Goal: Task Accomplishment & Management: Use online tool/utility

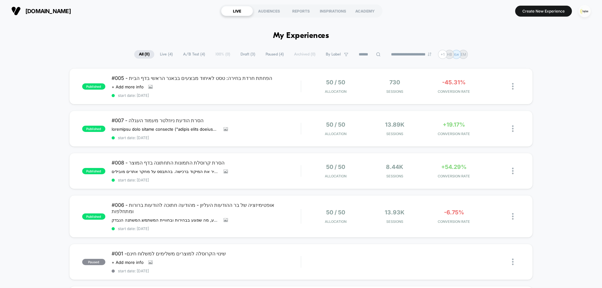
click at [583, 13] on img "button" at bounding box center [585, 11] width 12 height 12
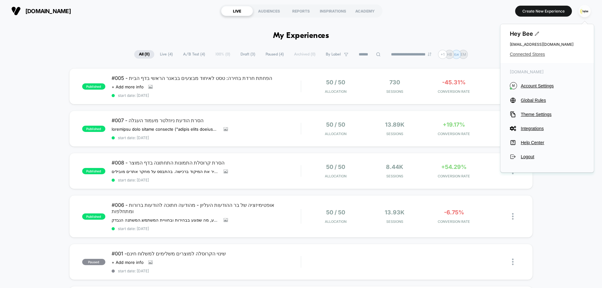
click at [520, 54] on span "Connected Stores" at bounding box center [547, 54] width 75 height 5
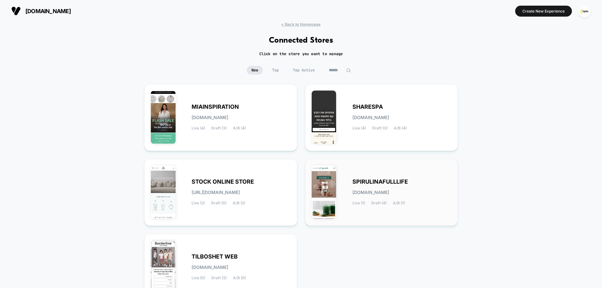
click at [366, 173] on div "SPIRULINAFULLLIFE [DOMAIN_NAME] Live (1) Draft (4) A/B (1)" at bounding box center [382, 193] width 140 height 54
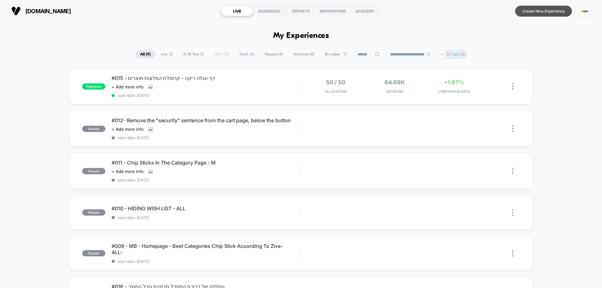
click at [549, 13] on button "Create New Experience" at bounding box center [543, 11] width 57 height 11
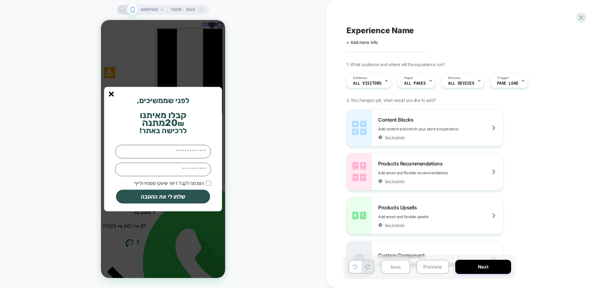
click at [111, 94] on line "סגור" at bounding box center [111, 94] width 4 height 4
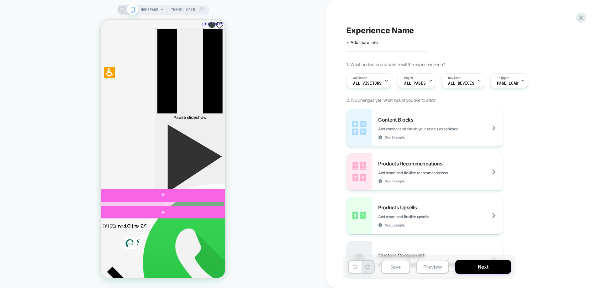
click at [167, 202] on div at bounding box center [162, 204] width 124 height 5
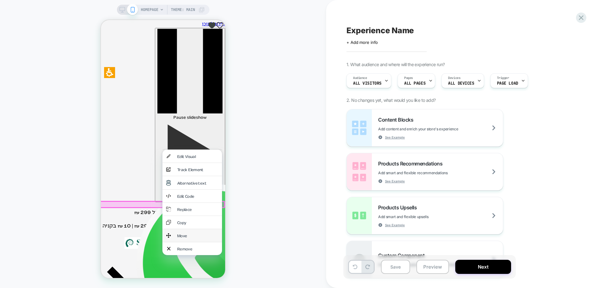
click at [194, 234] on div "Move" at bounding box center [197, 235] width 41 height 5
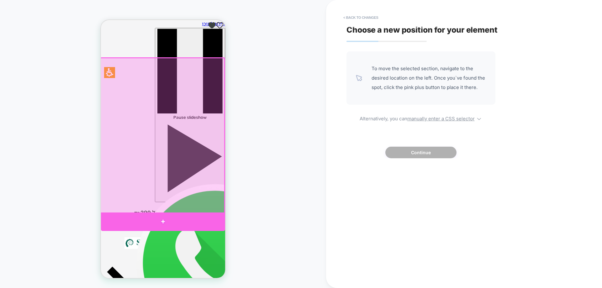
click at [177, 218] on div at bounding box center [163, 222] width 124 height 19
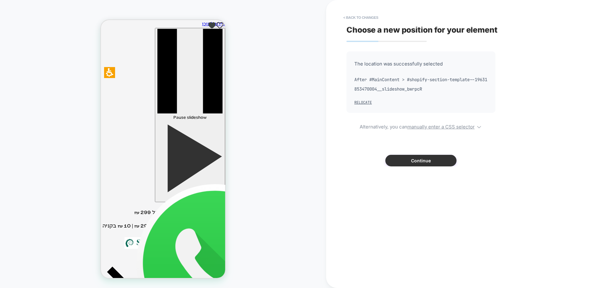
click at [417, 163] on button "Continue" at bounding box center [420, 161] width 71 height 12
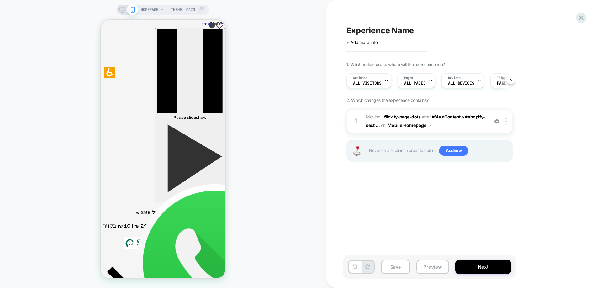
scroll to position [0, 0]
click at [507, 122] on img at bounding box center [506, 121] width 1 height 7
click at [498, 169] on div "Delete" at bounding box center [507, 171] width 56 height 17
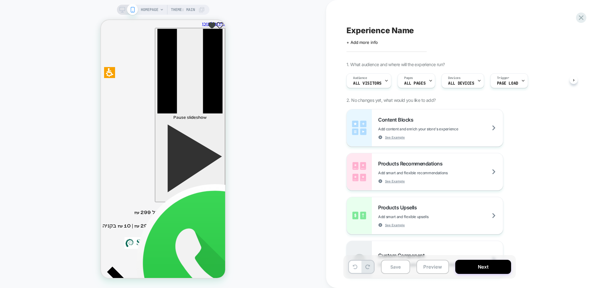
scroll to position [0, 0]
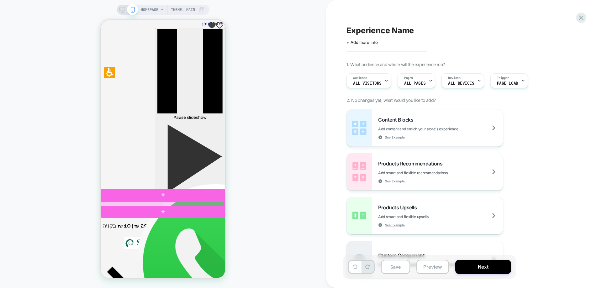
click at [162, 203] on div at bounding box center [162, 204] width 124 height 5
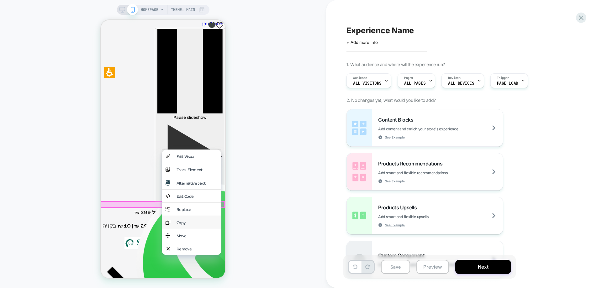
click at [183, 220] on div "Copy" at bounding box center [197, 222] width 41 height 5
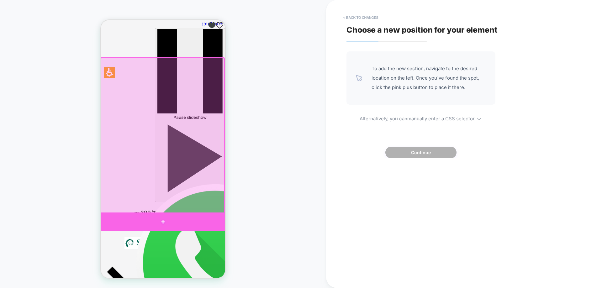
click at [159, 221] on div at bounding box center [163, 222] width 124 height 19
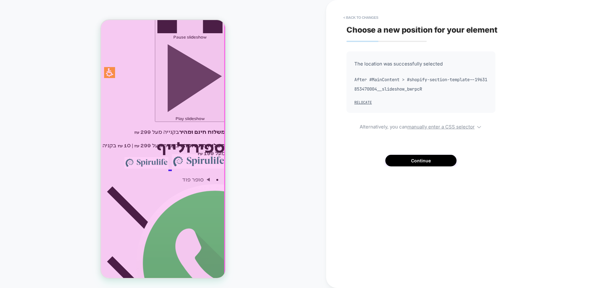
scroll to position [63, 0]
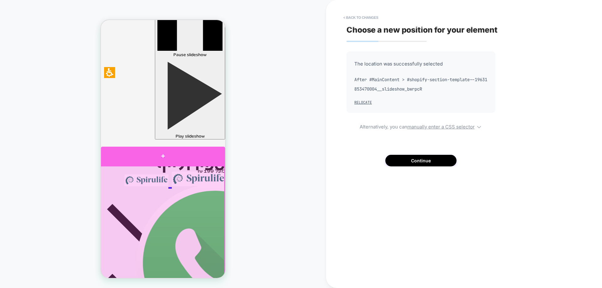
click at [169, 152] on div at bounding box center [163, 156] width 124 height 19
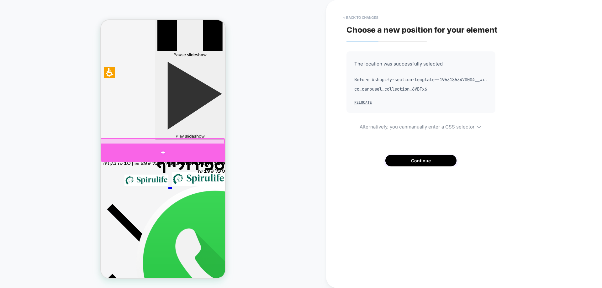
click at [169, 153] on div at bounding box center [163, 153] width 124 height 19
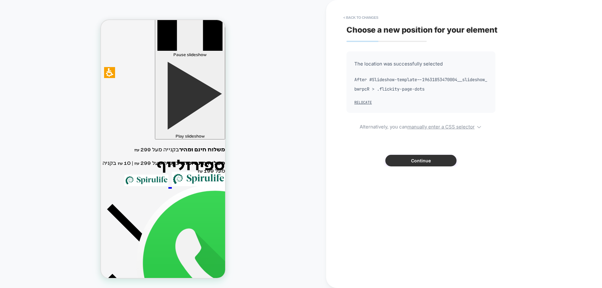
click at [415, 163] on button "Continue" at bounding box center [420, 161] width 71 height 12
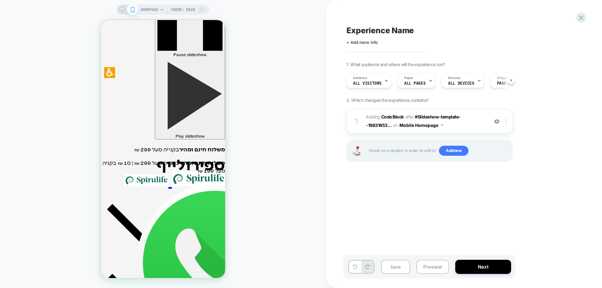
scroll to position [0, 0]
click at [508, 122] on div at bounding box center [507, 121] width 10 height 7
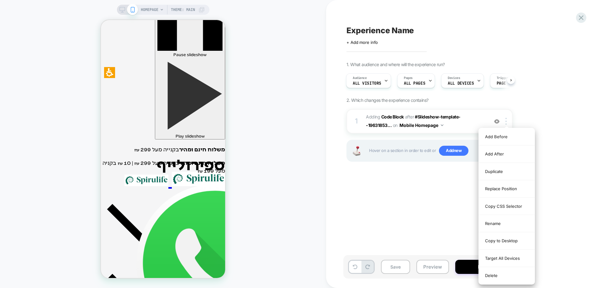
drag, startPoint x: 506, startPoint y: 275, endPoint x: 466, endPoint y: 257, distance: 44.6
click at [506, 275] on div "Delete" at bounding box center [507, 275] width 56 height 17
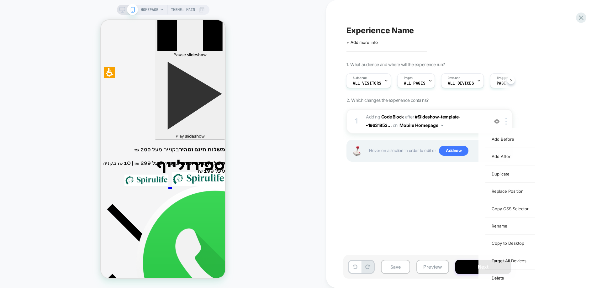
scroll to position [0, 0]
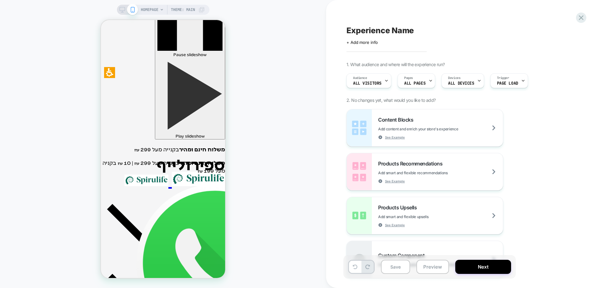
click at [587, 19] on div "Experience Name Click to edit experience details + Add more info 1. What audien…" at bounding box center [464, 144] width 276 height 288
click at [584, 17] on icon at bounding box center [581, 17] width 8 height 8
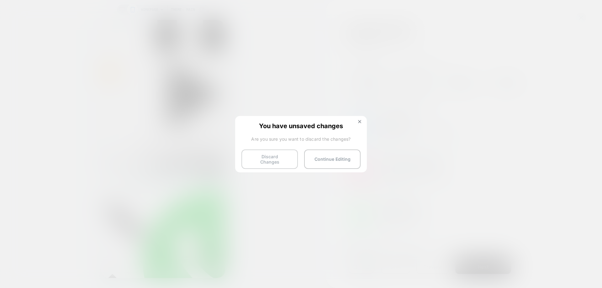
click at [284, 159] on button "Discard Changes" at bounding box center [269, 159] width 56 height 19
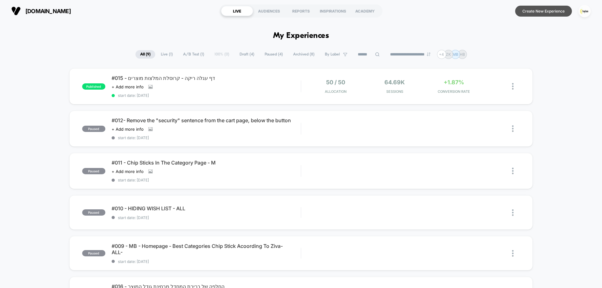
click at [557, 8] on button "Create New Experience" at bounding box center [543, 11] width 57 height 11
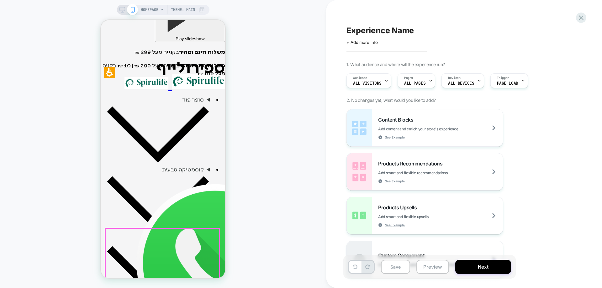
scroll to position [125, 0]
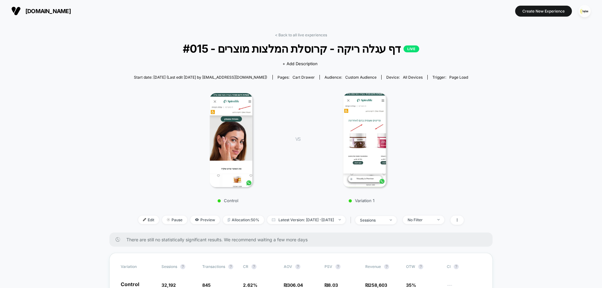
click at [369, 135] on img at bounding box center [365, 140] width 44 height 94
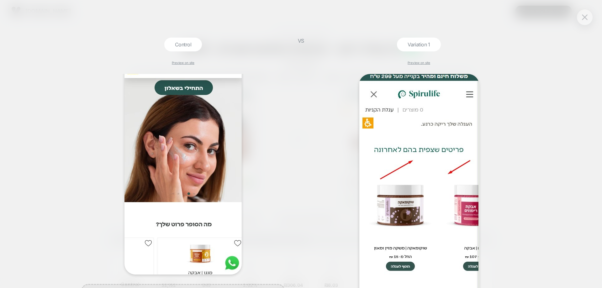
scroll to position [100, 0]
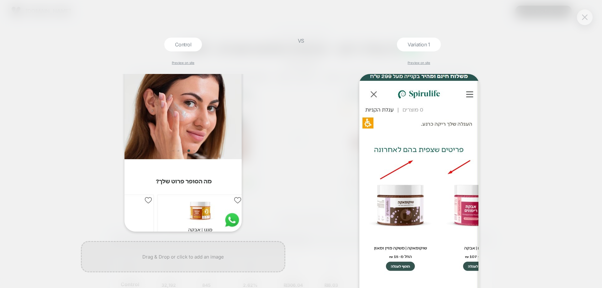
click at [586, 15] on img at bounding box center [585, 16] width 6 height 5
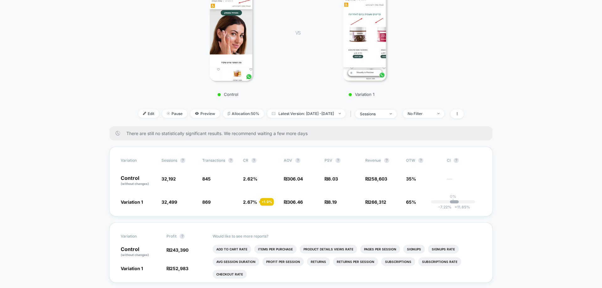
scroll to position [0, 0]
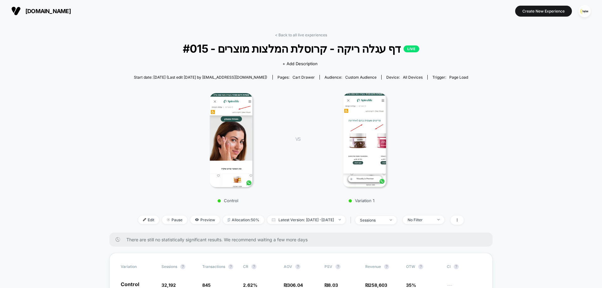
click at [308, 37] on link "< Back to all live experiences" at bounding box center [301, 35] width 52 height 5
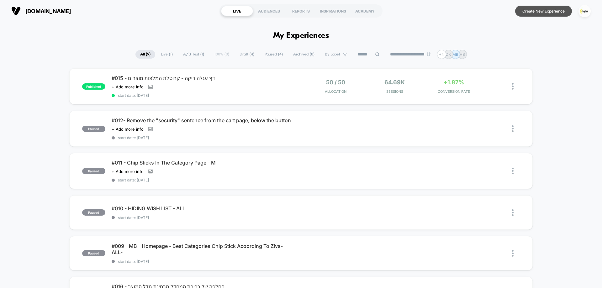
click at [550, 14] on button "Create New Experience" at bounding box center [543, 11] width 57 height 11
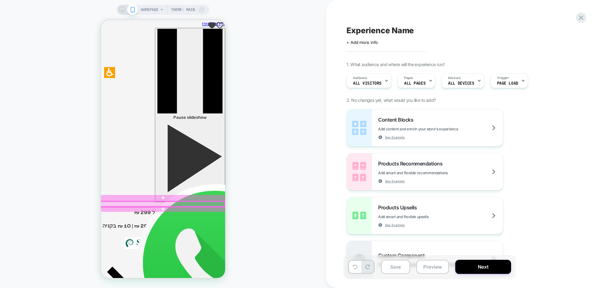
click at [168, 205] on div at bounding box center [162, 204] width 124 height 5
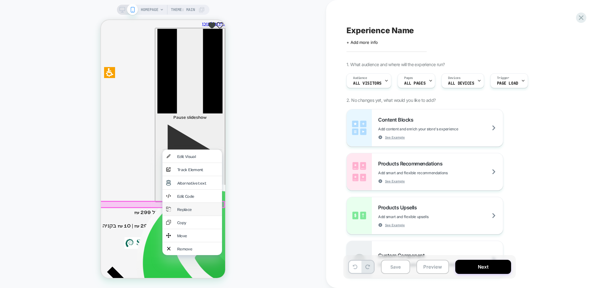
click at [182, 207] on div "Replace" at bounding box center [197, 209] width 41 height 5
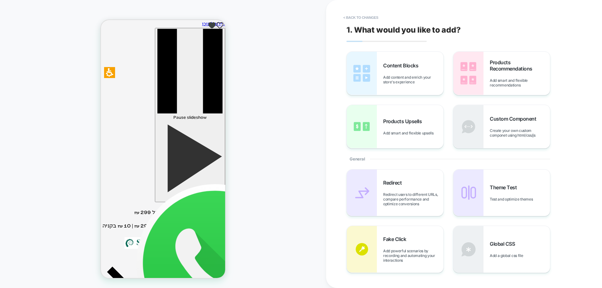
scroll to position [28, 0]
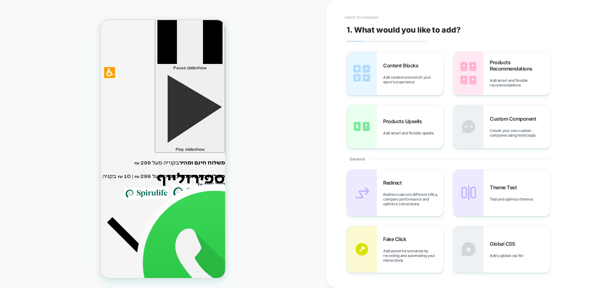
click at [371, 15] on button "< Back to changes" at bounding box center [360, 18] width 41 height 10
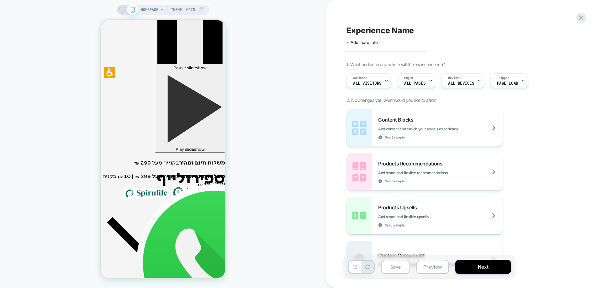
scroll to position [0, 0]
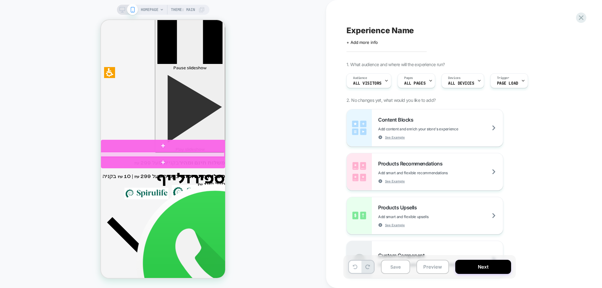
click at [163, 153] on div at bounding box center [162, 154] width 124 height 5
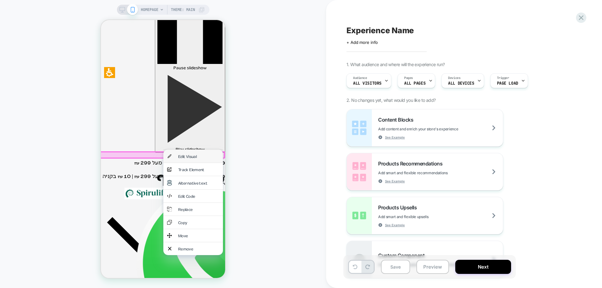
click at [186, 155] on div "Edit Visual" at bounding box center [198, 156] width 41 height 5
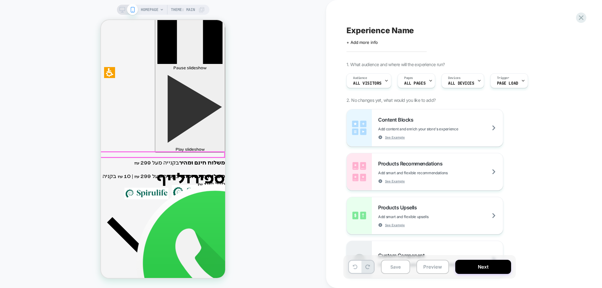
scroll to position [55, 0]
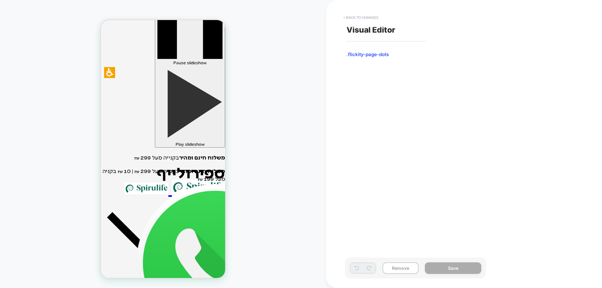
click at [367, 20] on button "< Back to changes" at bounding box center [360, 18] width 41 height 10
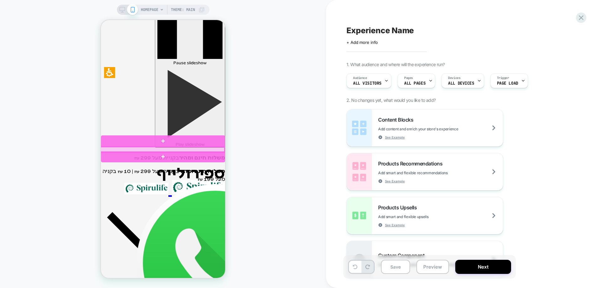
click at [166, 148] on div at bounding box center [162, 149] width 124 height 5
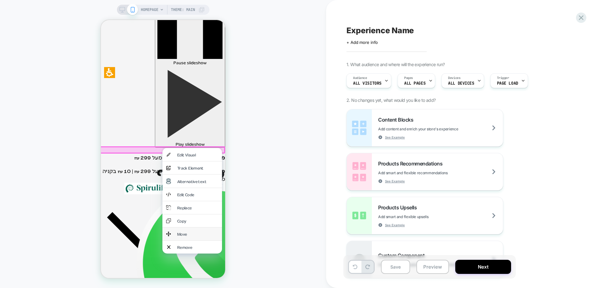
click at [188, 231] on div "Move" at bounding box center [197, 233] width 41 height 5
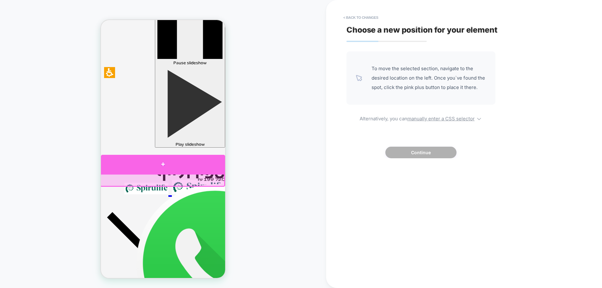
click at [174, 163] on div at bounding box center [163, 164] width 124 height 19
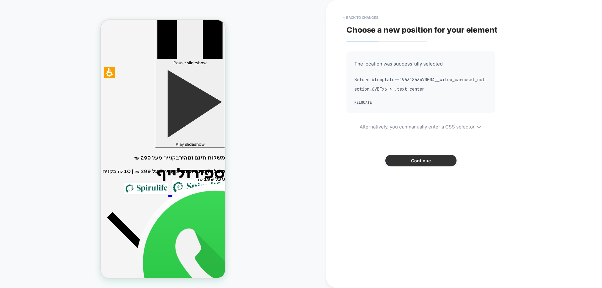
click at [402, 160] on button "Continue" at bounding box center [420, 161] width 71 height 12
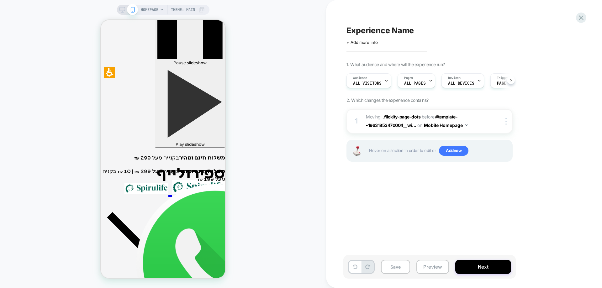
scroll to position [0, 0]
click at [509, 122] on div at bounding box center [507, 121] width 10 height 7
click at [501, 171] on div "Delete" at bounding box center [507, 171] width 56 height 17
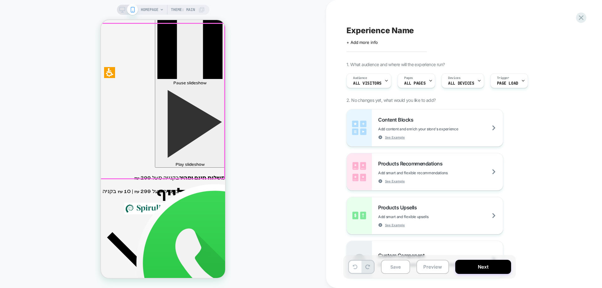
scroll to position [0, 0]
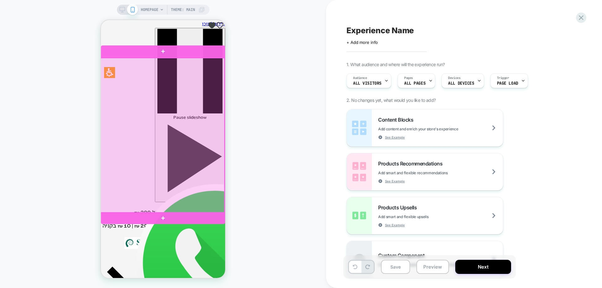
click at [194, 153] on div at bounding box center [162, 135] width 124 height 155
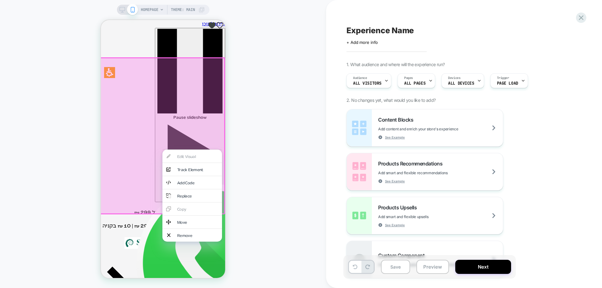
click at [280, 178] on div "HOMEPAGE Theme: MAIN" at bounding box center [163, 144] width 326 height 276
click at [281, 157] on div "HOMEPAGE Theme: MAIN" at bounding box center [163, 144] width 326 height 276
click at [290, 130] on div "HOMEPAGE Theme: MAIN" at bounding box center [163, 144] width 326 height 276
click at [258, 89] on div "HOMEPAGE Theme: MAIN" at bounding box center [163, 144] width 326 height 276
click at [259, 200] on div "HOMEPAGE Theme: MAIN" at bounding box center [163, 144] width 326 height 276
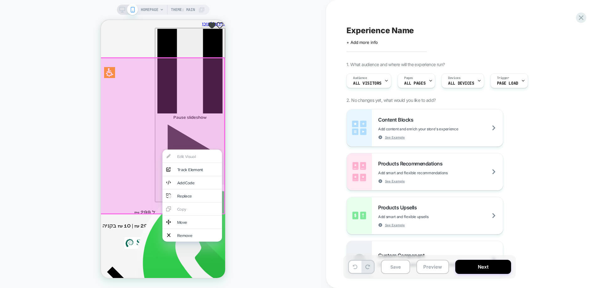
click at [252, 155] on div "HOMEPAGE Theme: MAIN" at bounding box center [163, 144] width 326 height 276
click at [303, 55] on div "HOMEPAGE Theme: MAIN" at bounding box center [163, 144] width 326 height 276
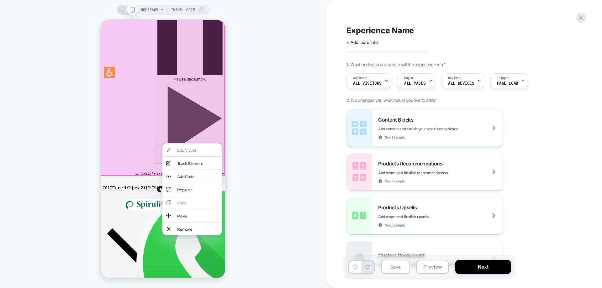
scroll to position [125, 0]
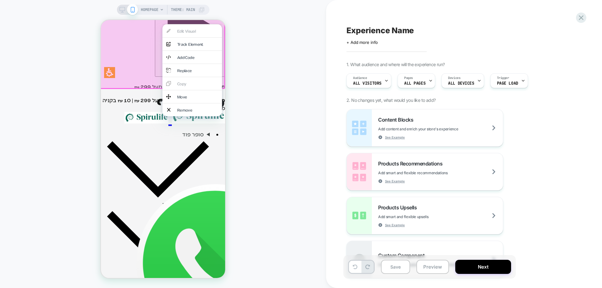
click at [63, 104] on div "HOMEPAGE Theme: MAIN" at bounding box center [163, 144] width 326 height 276
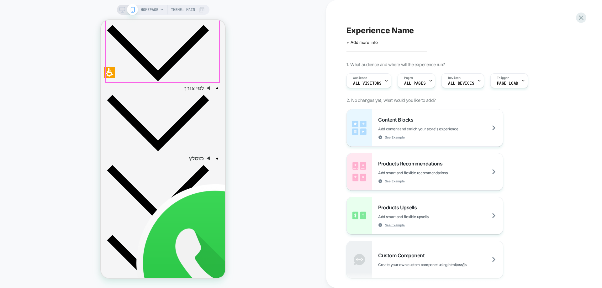
scroll to position [408, 0]
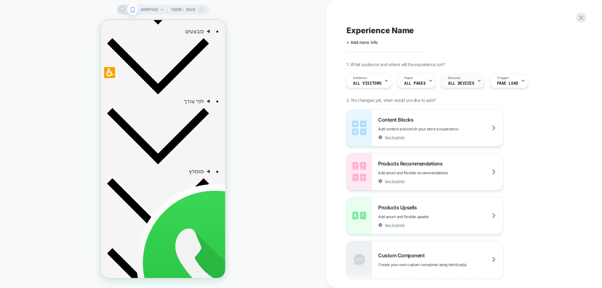
scroll to position [345, 0]
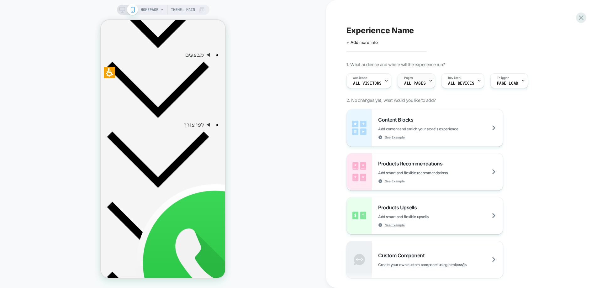
click at [429, 82] on icon at bounding box center [431, 81] width 4 height 4
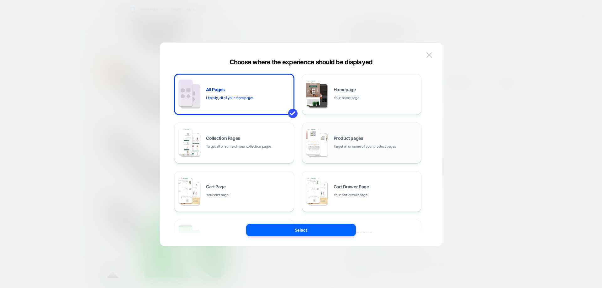
click at [341, 140] on span "Product pages" at bounding box center [349, 138] width 30 height 4
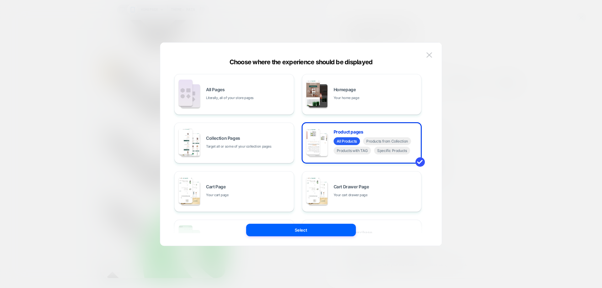
click at [313, 236] on div "All Pages Literally, all of your store pages Homepage Your home page Collection…" at bounding box center [301, 147] width 263 height 197
click at [290, 230] on button "Select" at bounding box center [301, 230] width 110 height 13
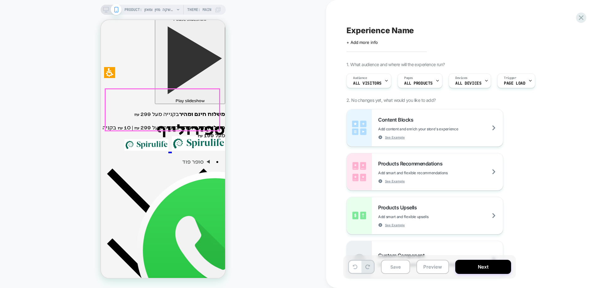
scroll to position [94, 0]
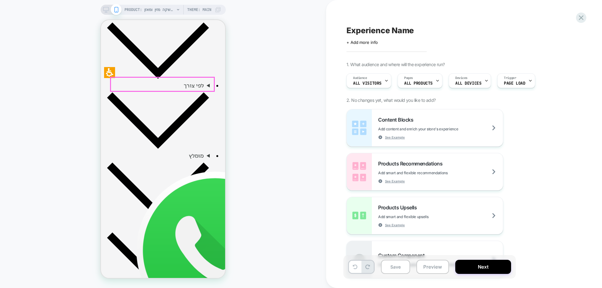
scroll to position [439, 0]
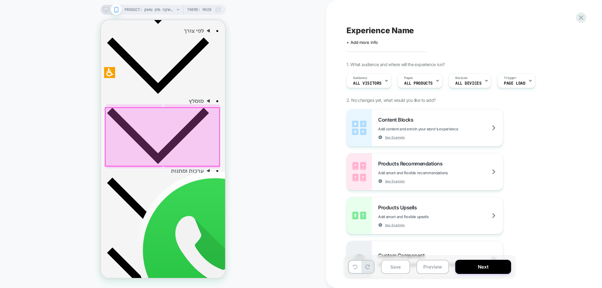
click at [179, 114] on div at bounding box center [162, 137] width 114 height 58
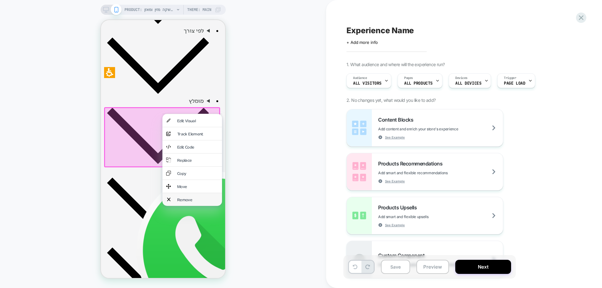
click at [198, 197] on div "Remove" at bounding box center [197, 199] width 41 height 5
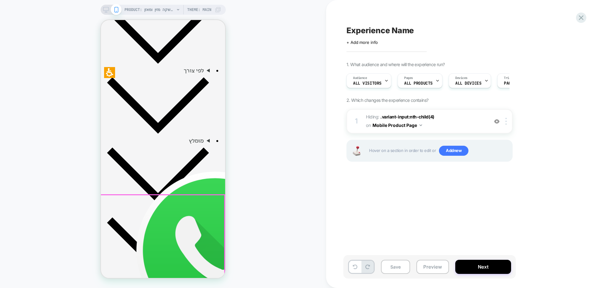
scroll to position [345, 0]
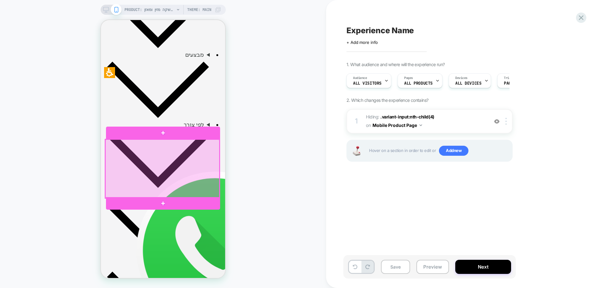
click at [184, 144] on div at bounding box center [162, 169] width 114 height 58
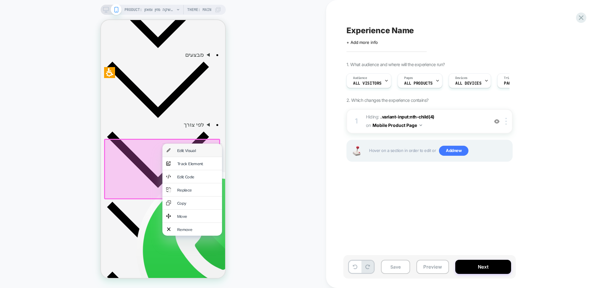
click at [199, 148] on div "Edit Visual" at bounding box center [197, 150] width 41 height 5
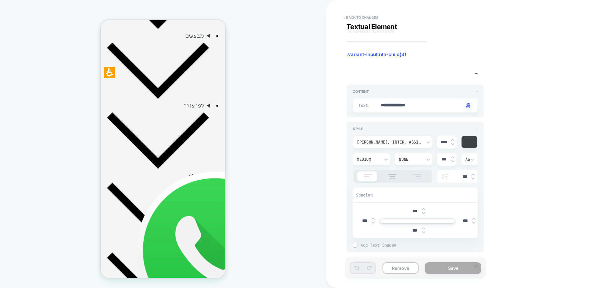
scroll to position [157, 0]
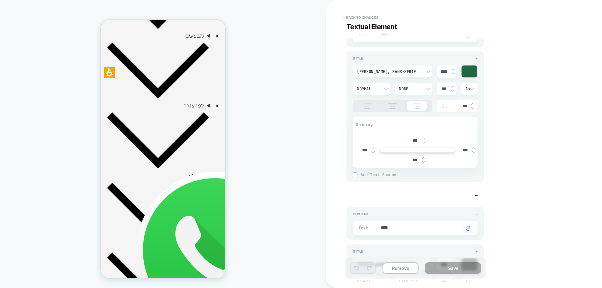
type textarea "*"
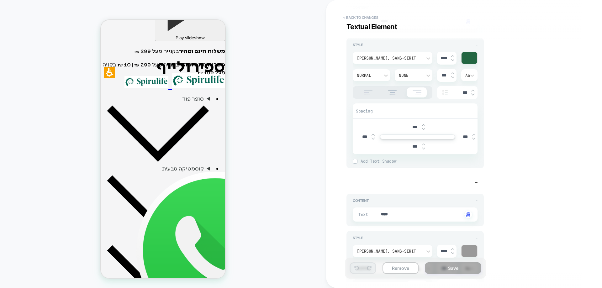
scroll to position [145, 0]
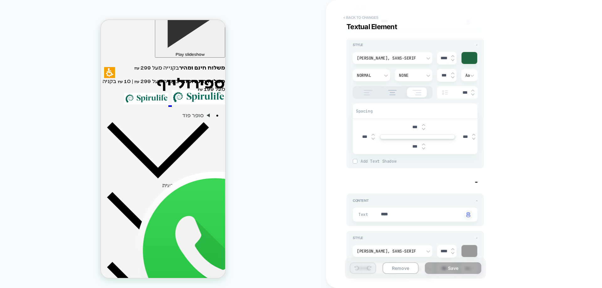
click at [369, 17] on button "< Back to changes" at bounding box center [360, 18] width 41 height 10
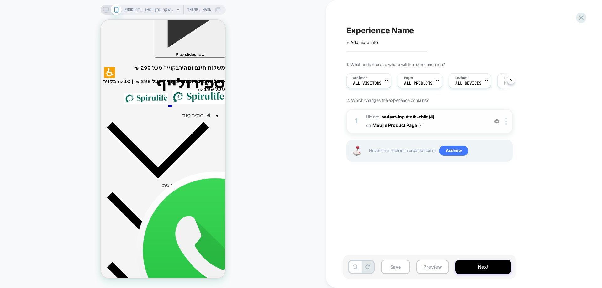
scroll to position [0, 0]
click at [506, 122] on img at bounding box center [506, 121] width 1 height 7
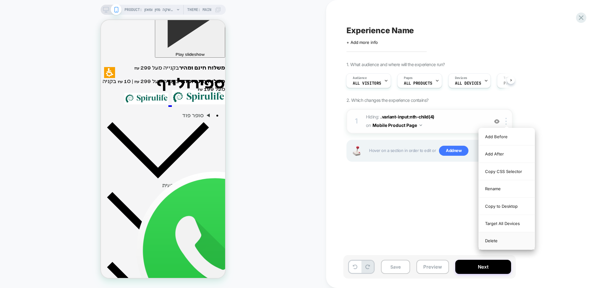
click at [495, 238] on div "Delete" at bounding box center [507, 240] width 56 height 17
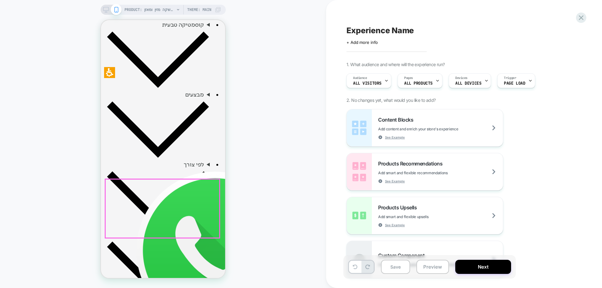
scroll to position [301, 0]
